Goal: Task Accomplishment & Management: Complete application form

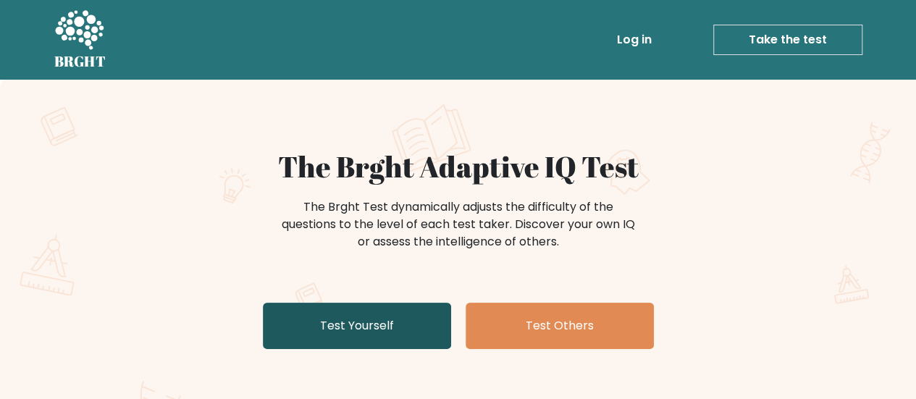
click at [410, 327] on link "Test Yourself" at bounding box center [357, 326] width 188 height 46
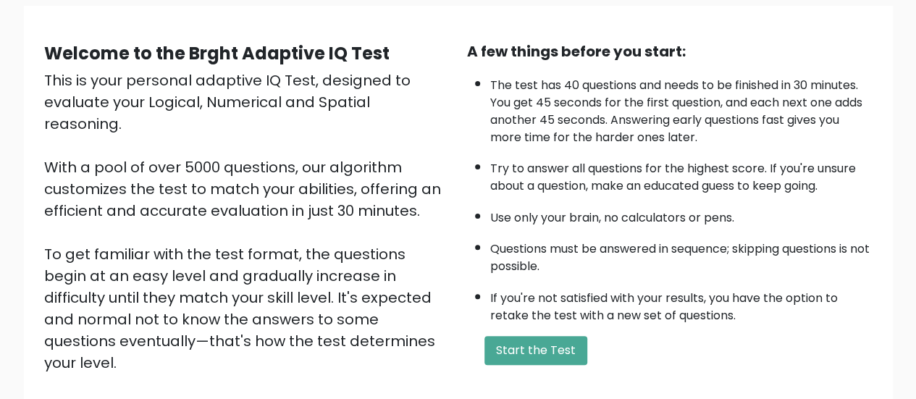
scroll to position [108, 0]
click at [513, 338] on button "Start the Test" at bounding box center [536, 351] width 103 height 29
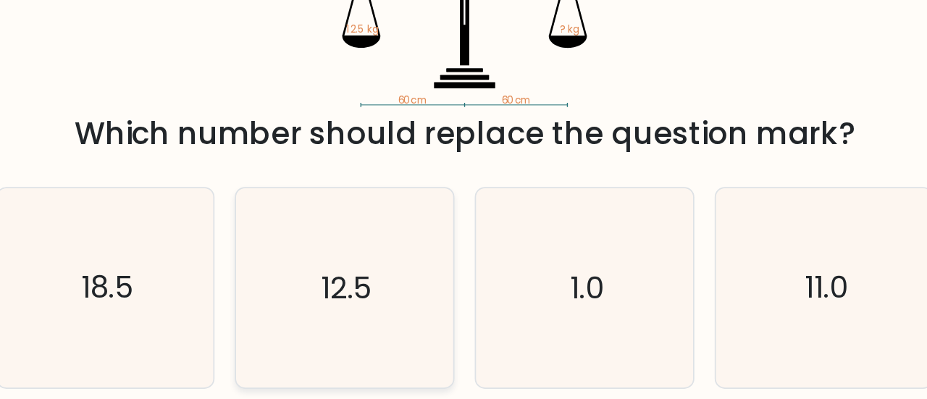
click at [397, 218] on icon "12.5" at bounding box center [395, 245] width 114 height 114
click at [464, 204] on input "c. 12.5" at bounding box center [464, 202] width 1 height 4
radio input "true"
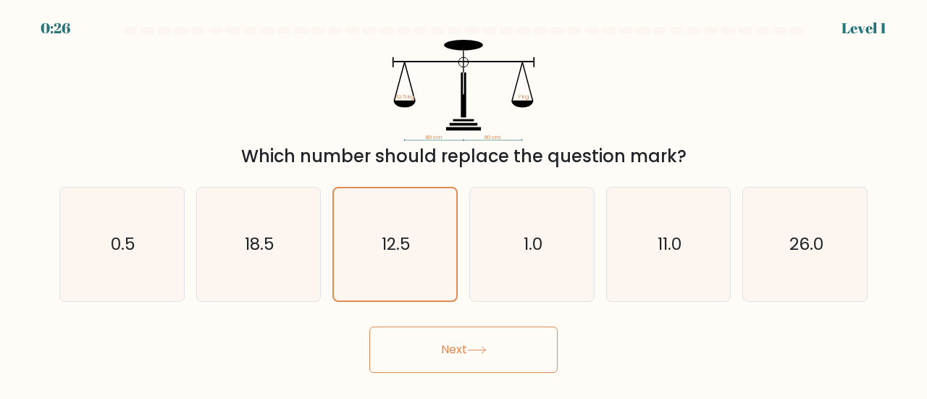
click at [423, 350] on button "Next" at bounding box center [463, 350] width 188 height 46
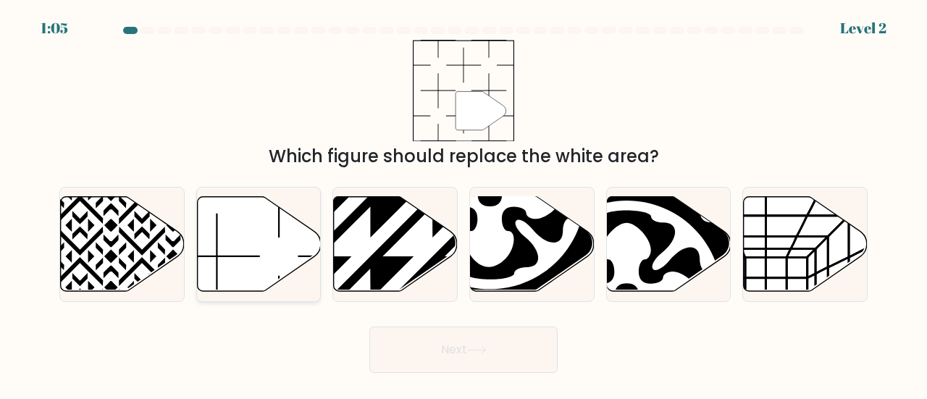
click at [250, 256] on icon at bounding box center [217, 256] width 86 height 86
click at [464, 204] on input "b." at bounding box center [464, 202] width 1 height 4
radio input "true"
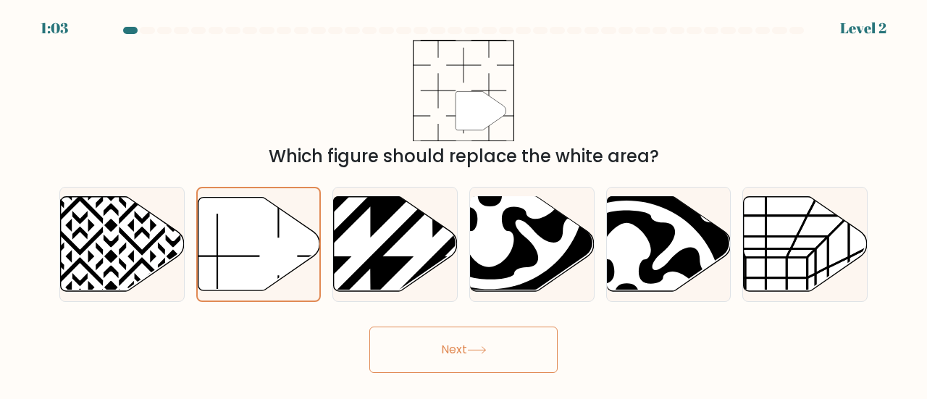
click at [523, 350] on button "Next" at bounding box center [463, 350] width 188 height 46
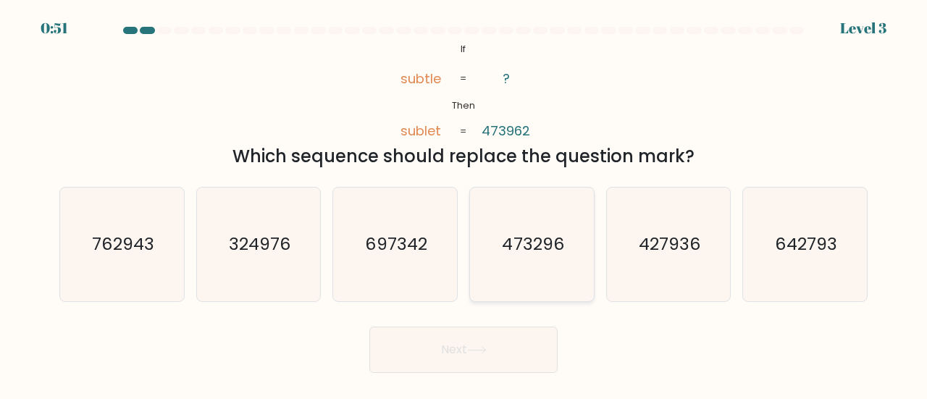
click at [549, 258] on icon "473296" at bounding box center [532, 245] width 114 height 114
click at [464, 204] on input "d. 473296" at bounding box center [464, 202] width 1 height 4
radio input "true"
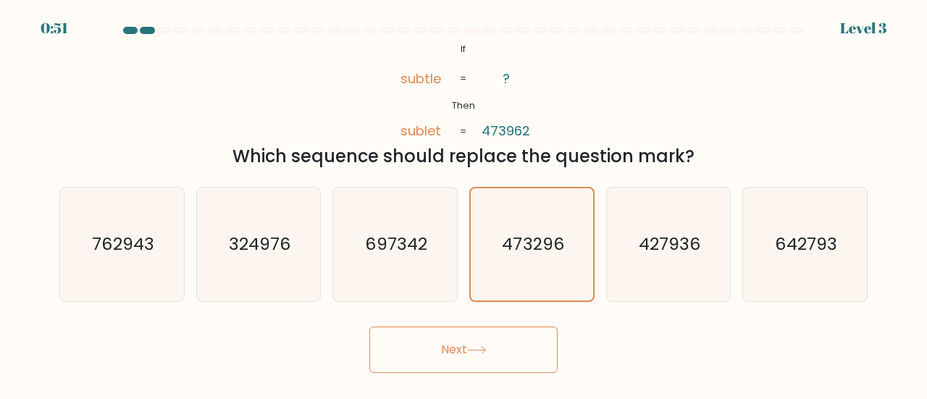
click at [450, 394] on body "0:51 Level 3 If" at bounding box center [463, 199] width 927 height 399
click at [484, 372] on button "Next" at bounding box center [463, 350] width 188 height 46
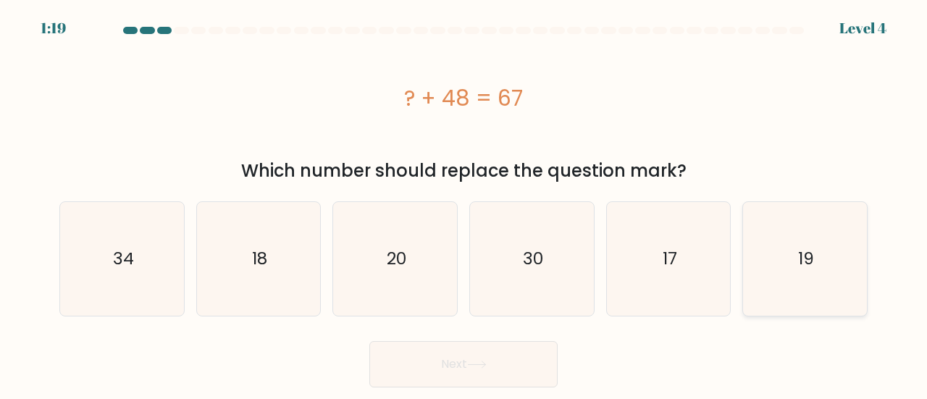
click at [778, 274] on icon "19" at bounding box center [805, 259] width 114 height 114
click at [464, 204] on input "f. 19" at bounding box center [464, 202] width 1 height 4
radio input "true"
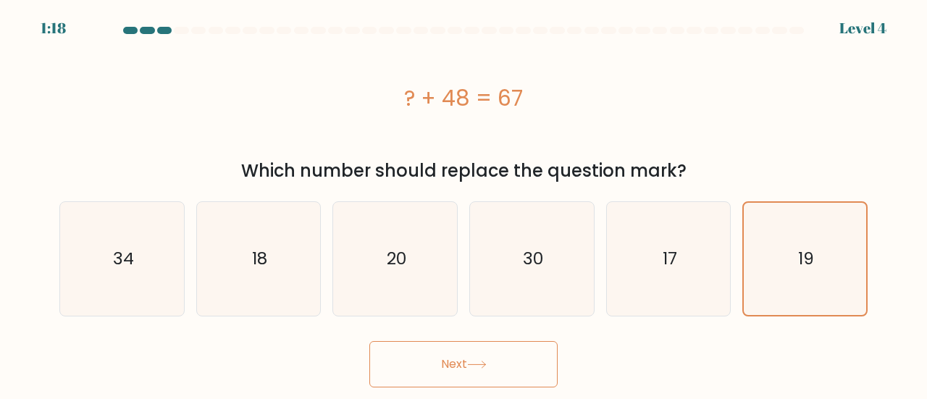
click at [479, 349] on button "Next" at bounding box center [463, 364] width 188 height 46
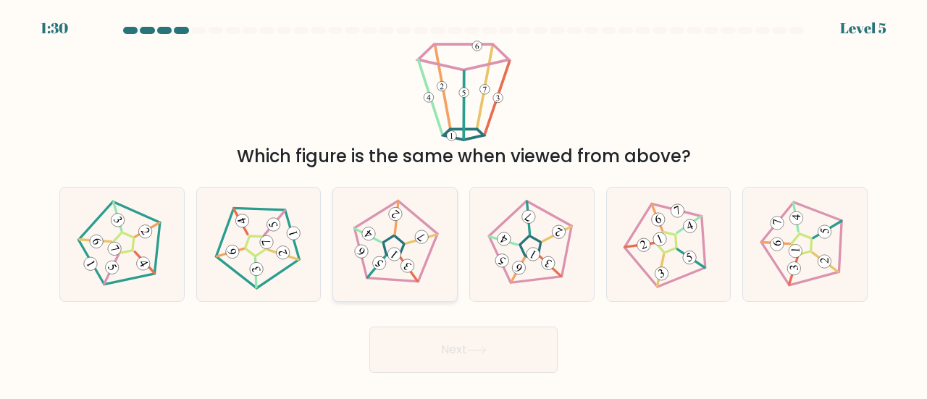
click at [410, 234] on icon at bounding box center [395, 244] width 91 height 91
click at [464, 204] on input "c." at bounding box center [464, 202] width 1 height 4
radio input "true"
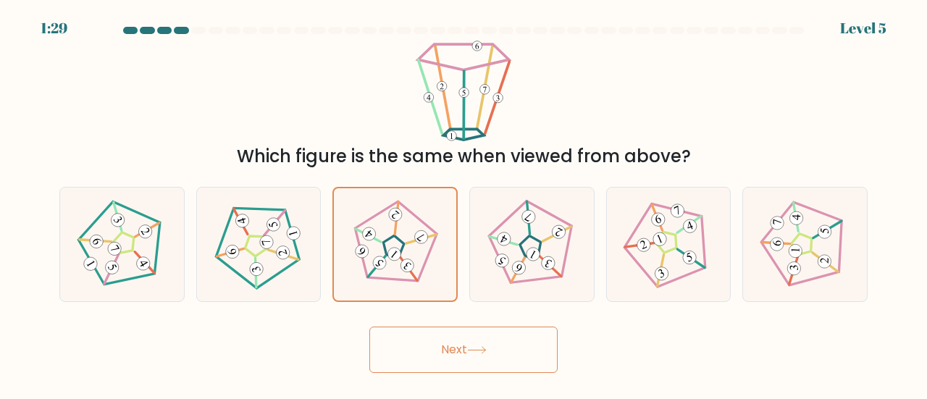
click at [448, 345] on button "Next" at bounding box center [463, 350] width 188 height 46
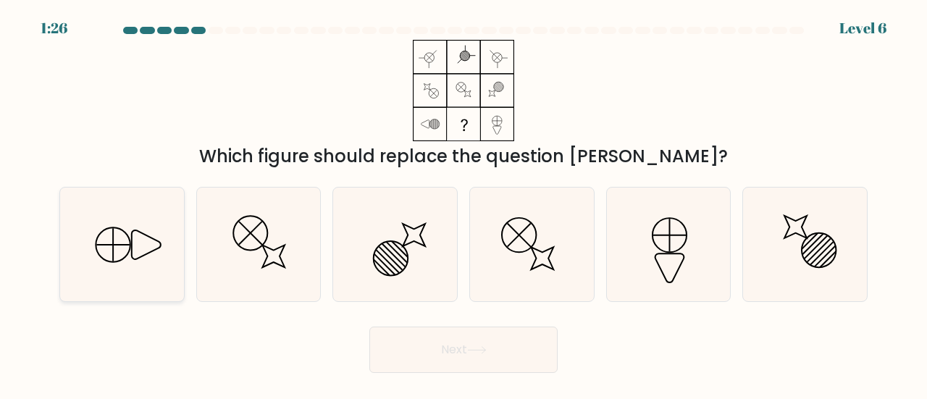
click at [124, 266] on icon at bounding box center [122, 245] width 114 height 114
click at [464, 204] on input "a." at bounding box center [464, 202] width 1 height 4
radio input "true"
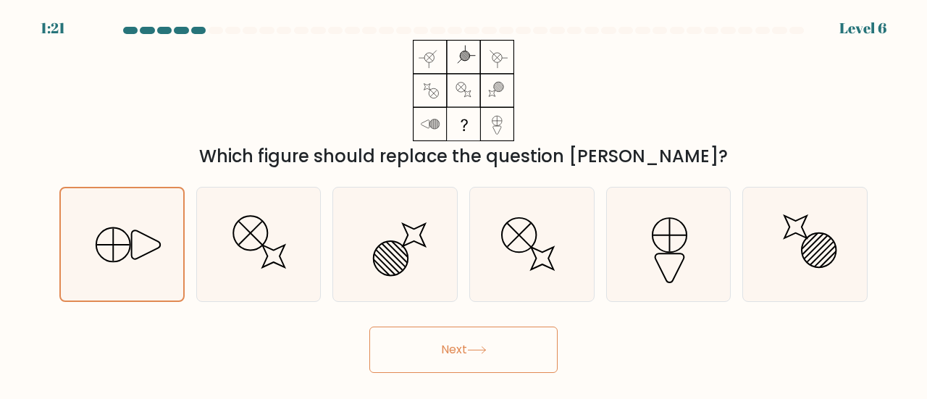
click at [498, 345] on button "Next" at bounding box center [463, 350] width 188 height 46
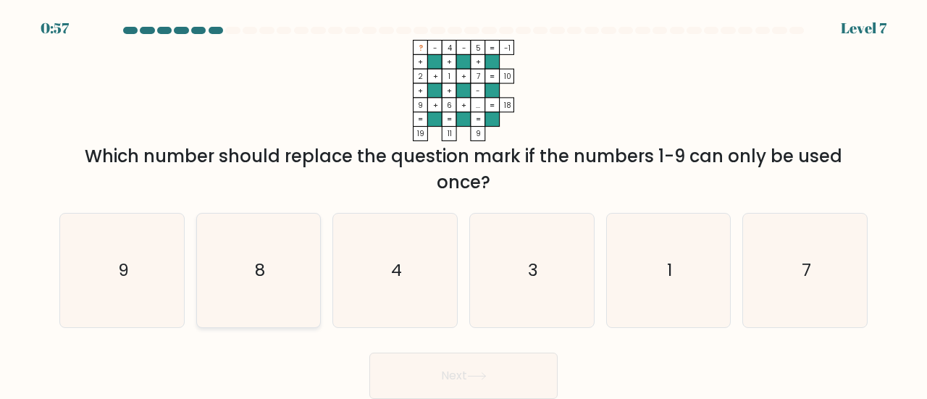
click at [240, 264] on icon "8" at bounding box center [259, 271] width 114 height 114
click at [464, 204] on input "b. 8" at bounding box center [464, 202] width 1 height 4
radio input "true"
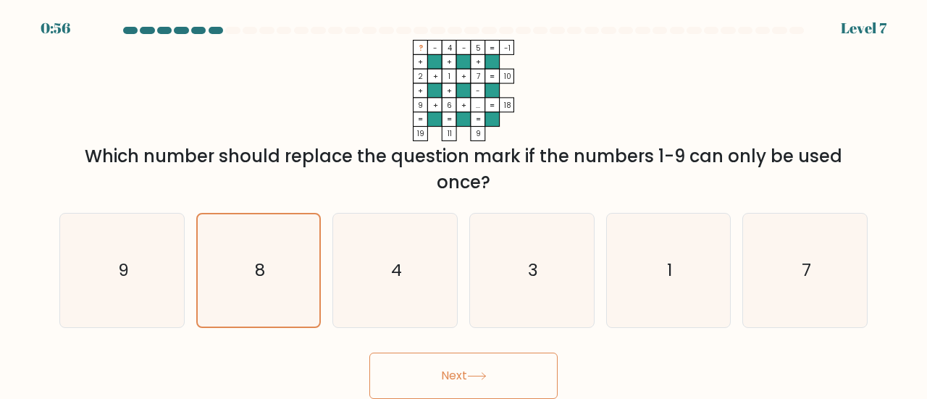
click at [461, 373] on button "Next" at bounding box center [463, 376] width 188 height 46
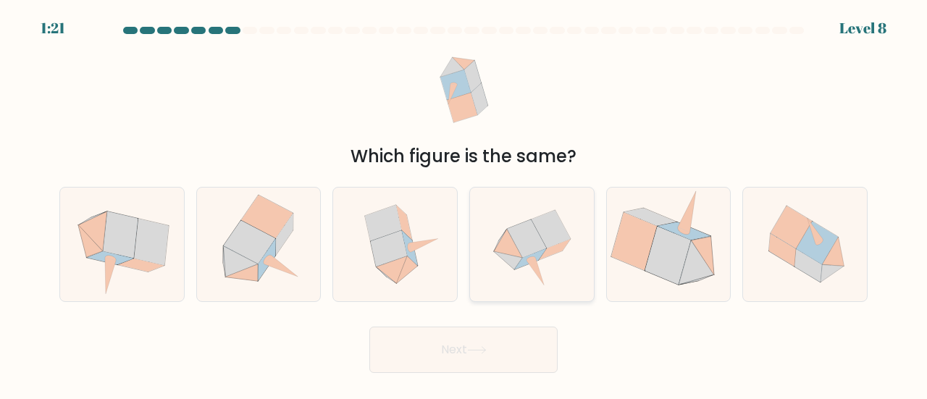
click at [542, 251] on icon at bounding box center [530, 258] width 31 height 20
click at [464, 204] on input "d." at bounding box center [464, 202] width 1 height 4
radio input "true"
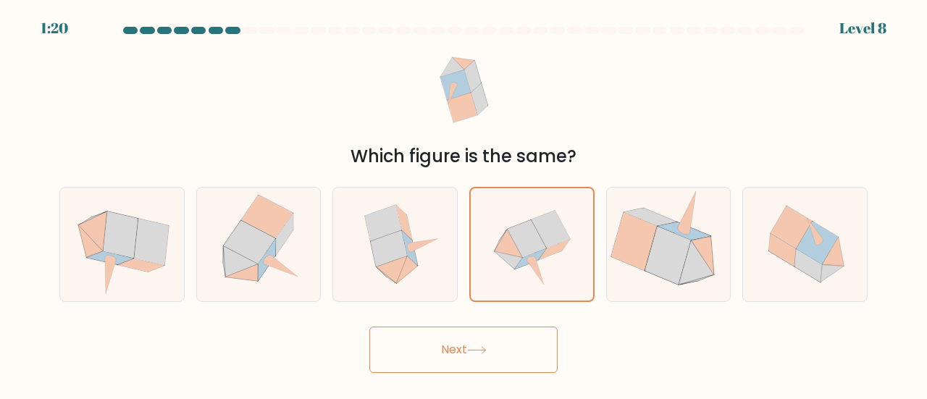
click at [489, 338] on button "Next" at bounding box center [463, 350] width 188 height 46
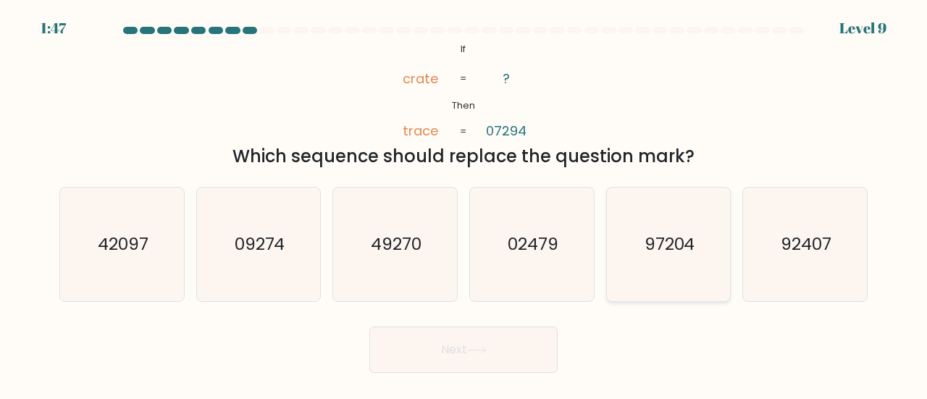
click at [668, 254] on text "97204" at bounding box center [670, 244] width 51 height 24
click at [464, 204] on input "e. 97204" at bounding box center [464, 202] width 1 height 4
radio input "true"
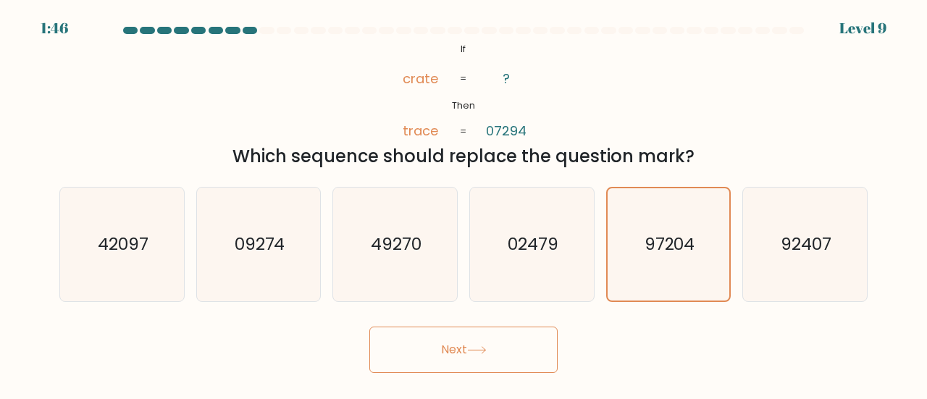
click at [481, 350] on icon at bounding box center [476, 350] width 17 height 7
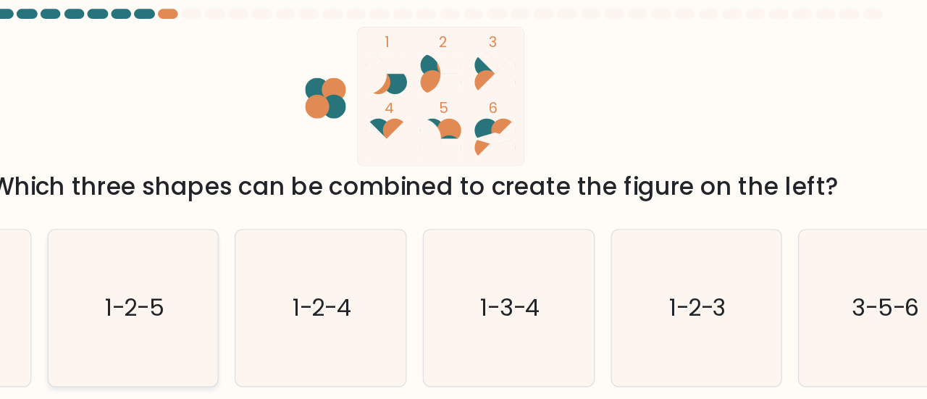
click at [204, 280] on icon "1-2-5" at bounding box center [259, 245] width 114 height 114
click at [464, 204] on input "b. 1-2-5" at bounding box center [464, 202] width 1 height 4
radio input "true"
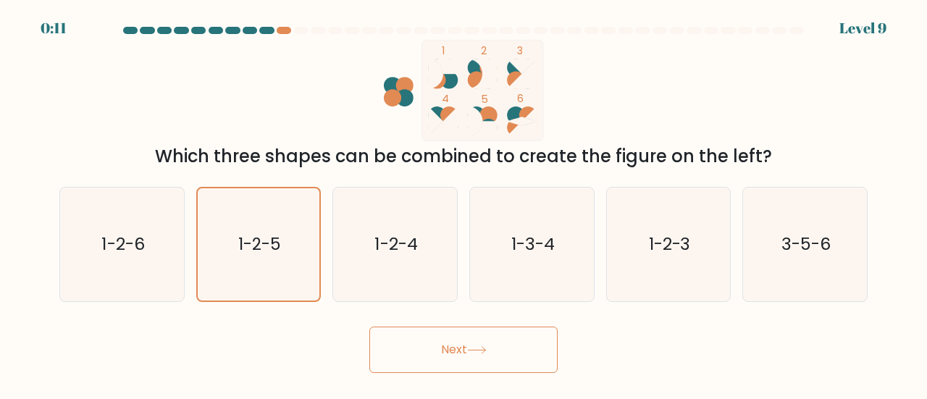
click at [431, 345] on button "Next" at bounding box center [463, 350] width 188 height 46
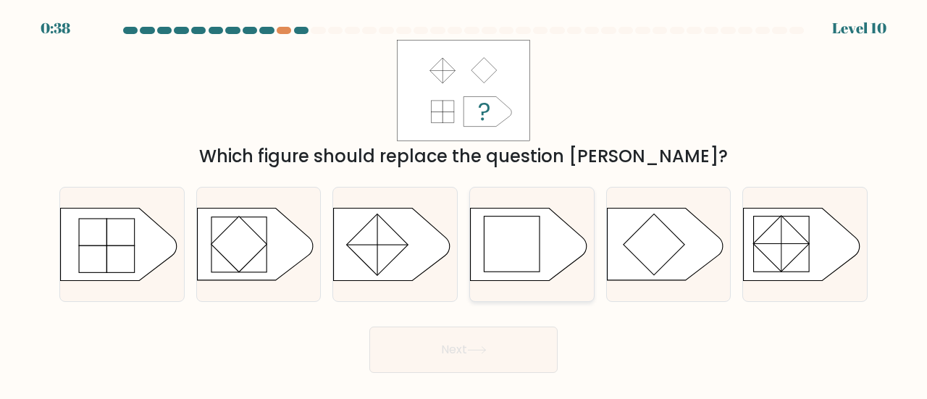
click at [527, 253] on rect at bounding box center [511, 244] width 55 height 55
click at [464, 204] on input "d." at bounding box center [464, 202] width 1 height 4
radio input "true"
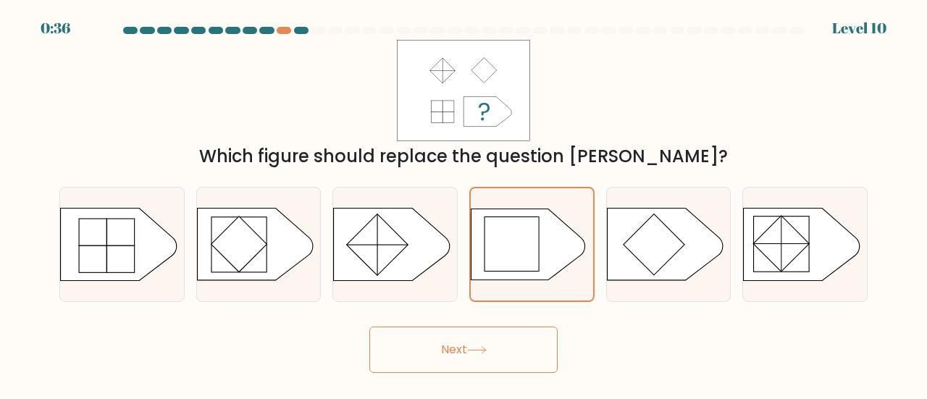
click at [478, 344] on button "Next" at bounding box center [463, 350] width 188 height 46
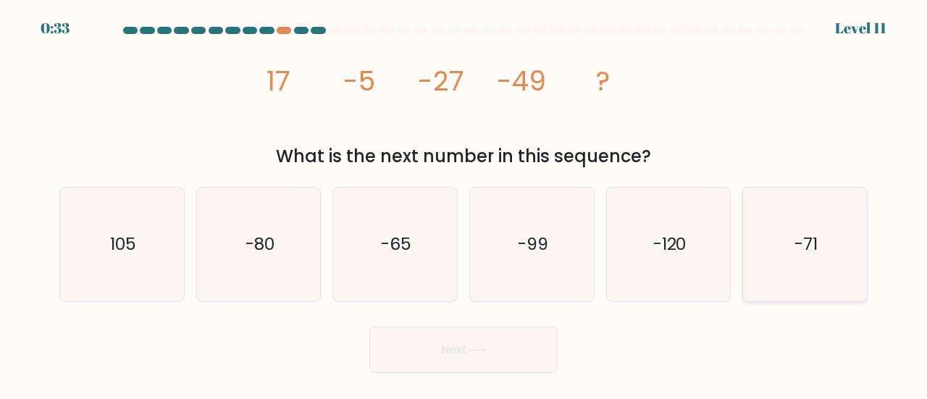
click at [808, 215] on icon "-71" at bounding box center [805, 245] width 114 height 114
click at [464, 204] on input "f. -71" at bounding box center [464, 202] width 1 height 4
radio input "true"
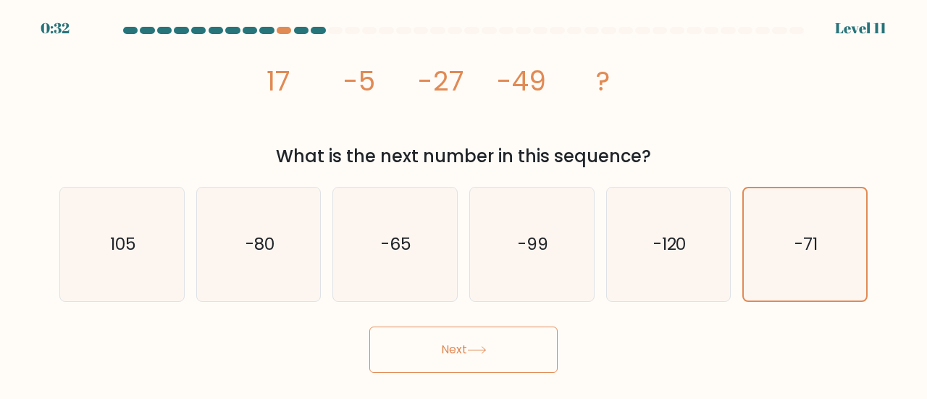
click at [440, 373] on body "0:32 Level 11" at bounding box center [463, 199] width 927 height 399
click at [452, 360] on button "Next" at bounding box center [463, 350] width 188 height 46
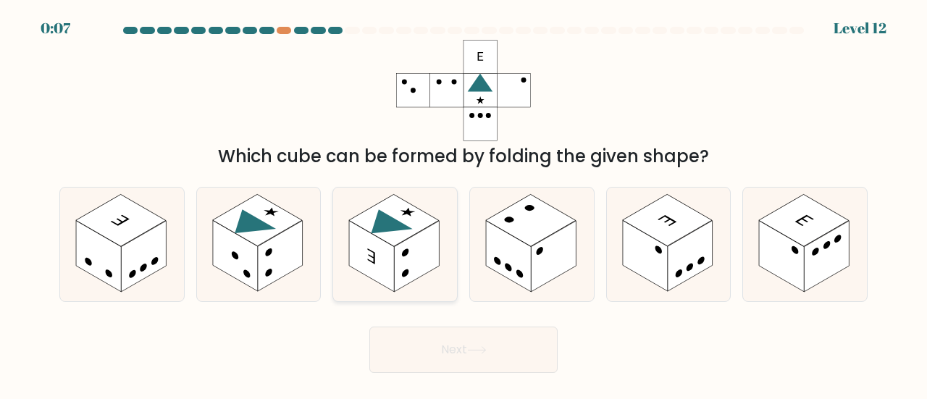
click at [379, 248] on rect at bounding box center [371, 256] width 45 height 71
click at [464, 204] on input "c." at bounding box center [464, 202] width 1 height 4
radio input "true"
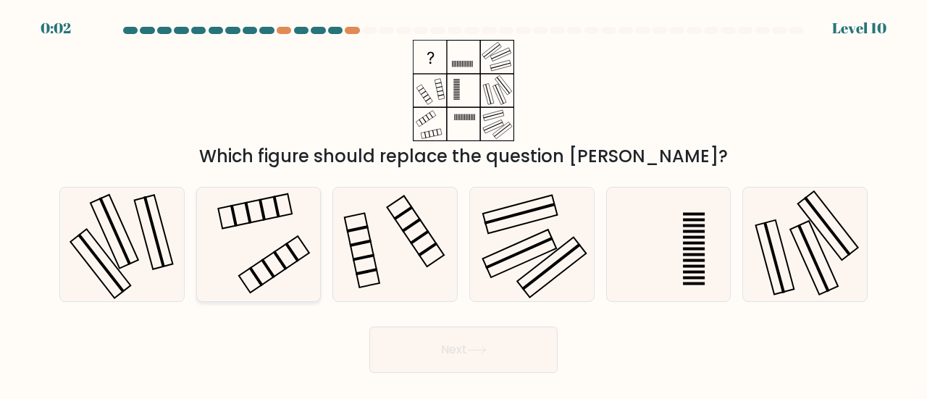
click at [248, 250] on icon at bounding box center [259, 245] width 114 height 114
click at [464, 204] on input "b." at bounding box center [464, 202] width 1 height 4
radio input "true"
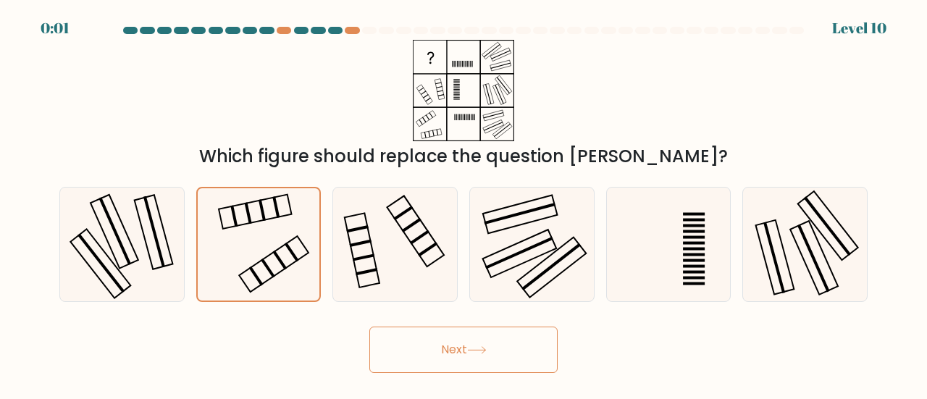
click at [464, 345] on button "Next" at bounding box center [463, 350] width 188 height 46
